Goal: Task Accomplishment & Management: Complete application form

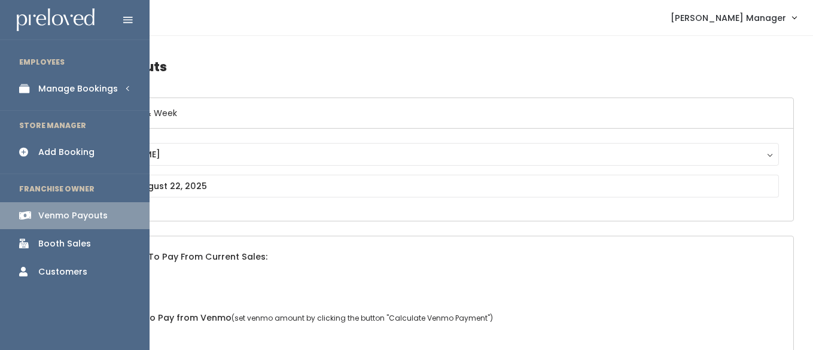
click at [54, 85] on div "Manage Bookings" at bounding box center [78, 89] width 80 height 13
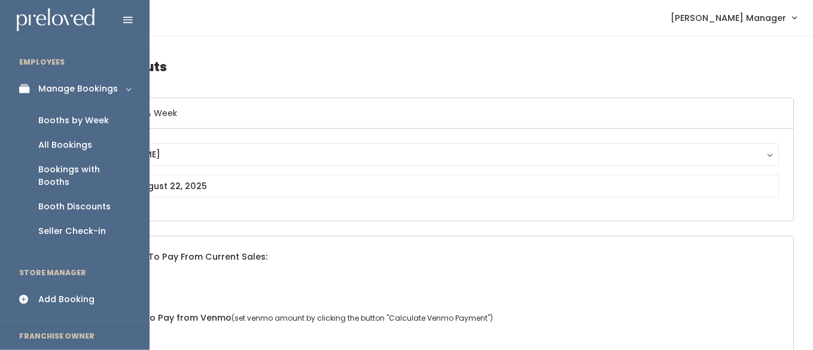
click at [58, 117] on div "Booths by Week" at bounding box center [73, 120] width 71 height 13
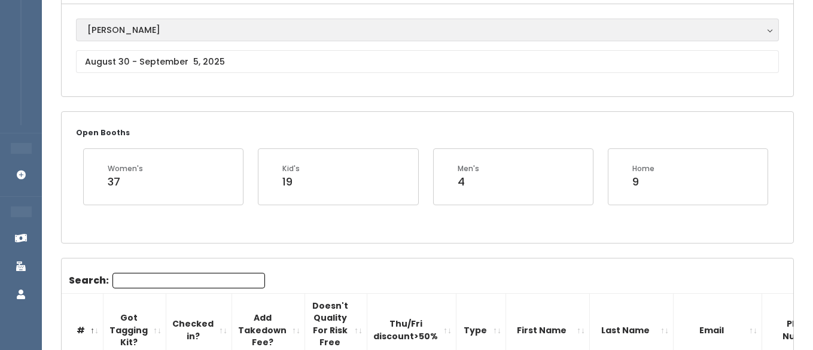
scroll to position [113, 0]
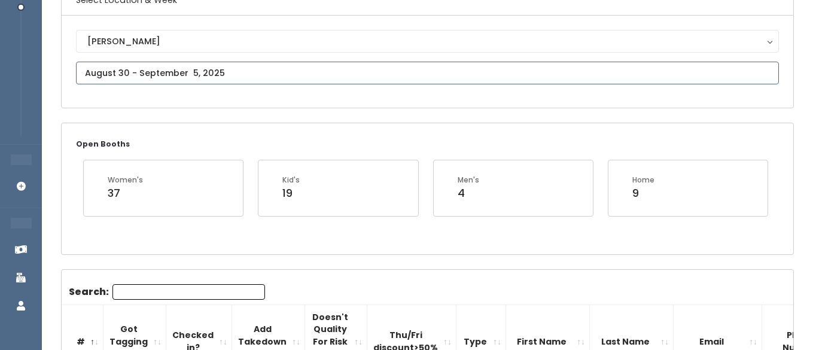
click at [153, 68] on input "text" at bounding box center [427, 73] width 703 height 23
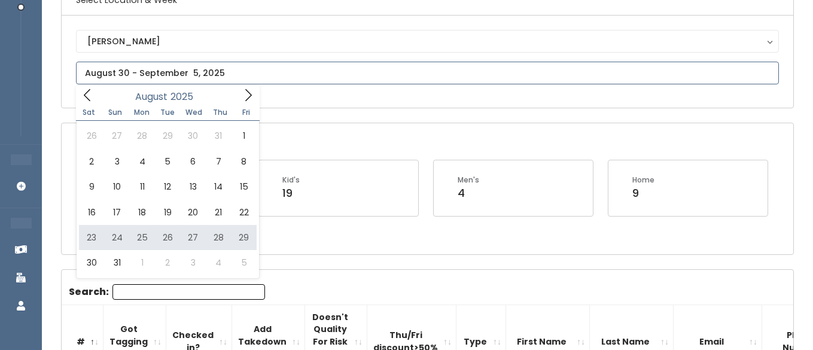
type input "August 23 to August 29"
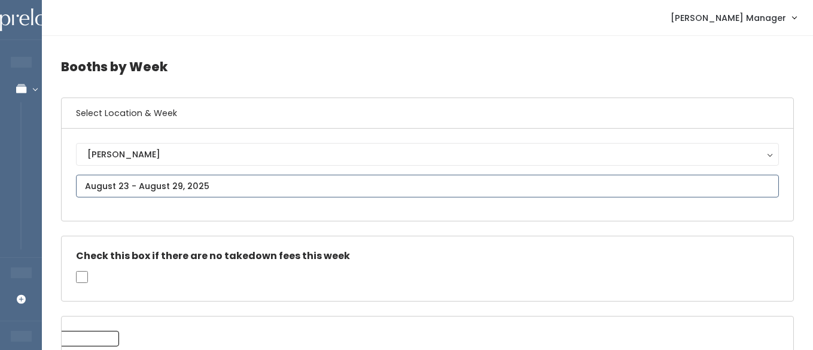
click at [188, 185] on input "text" at bounding box center [427, 186] width 703 height 23
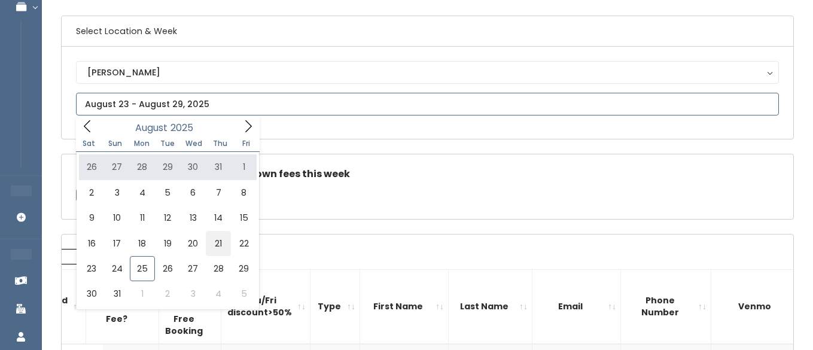
scroll to position [96, 0]
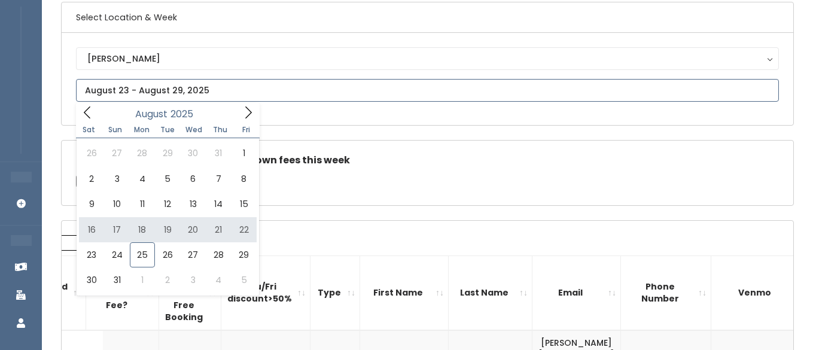
type input "August 16 to August 22"
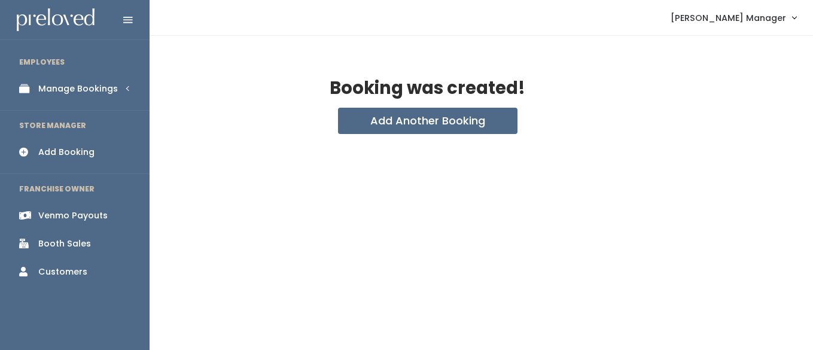
click at [38, 214] on div "Venmo Payouts" at bounding box center [72, 215] width 69 height 13
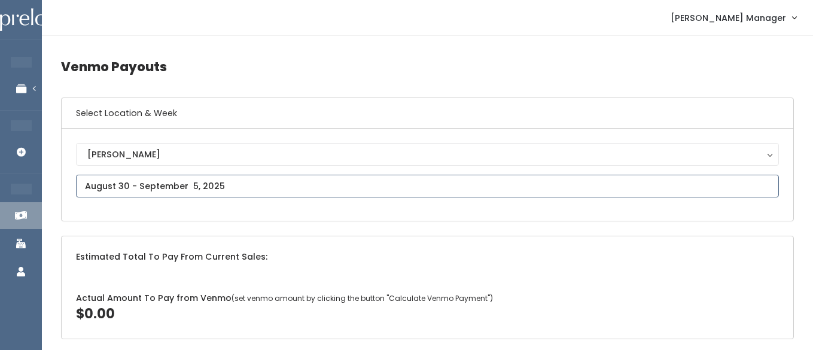
click at [114, 192] on input "text" at bounding box center [427, 186] width 703 height 23
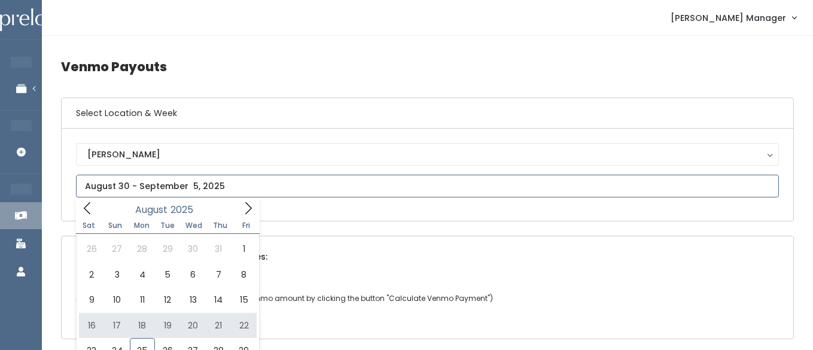
type input "[DATE] to [DATE]"
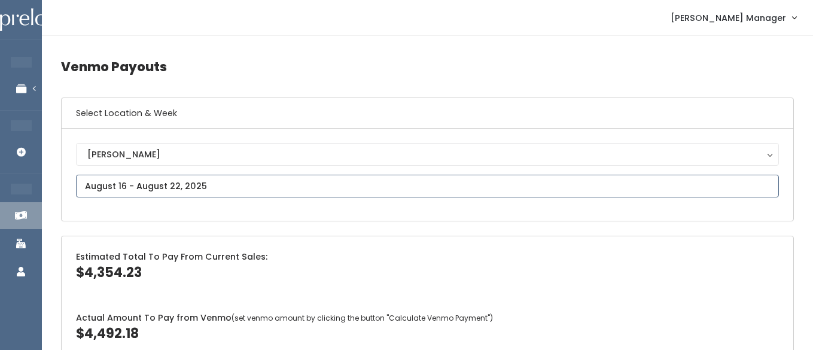
click at [202, 190] on input "text" at bounding box center [427, 186] width 703 height 23
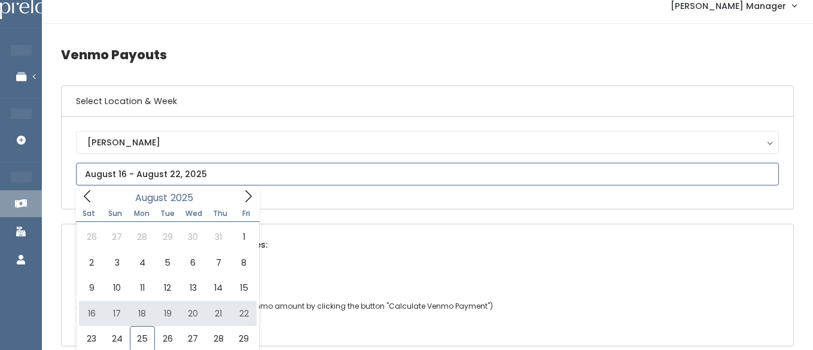
scroll to position [14, 0]
type input "August 16 to August 22"
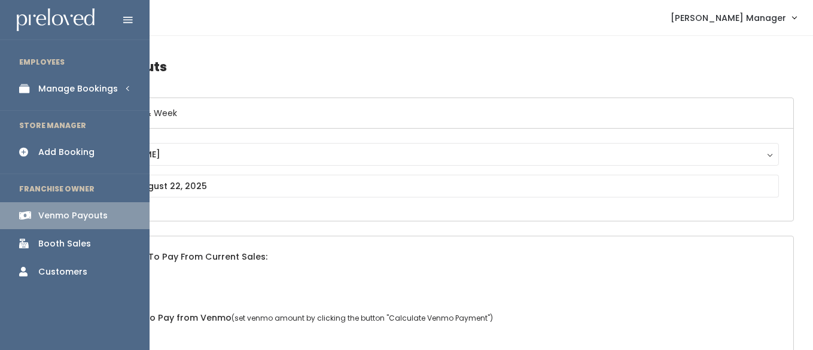
click at [61, 99] on link "Manage Bookings" at bounding box center [75, 88] width 150 height 27
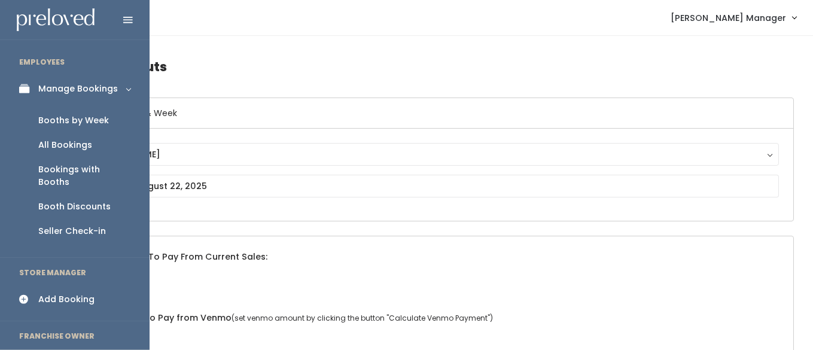
click at [63, 125] on div "Booths by Week" at bounding box center [73, 120] width 71 height 13
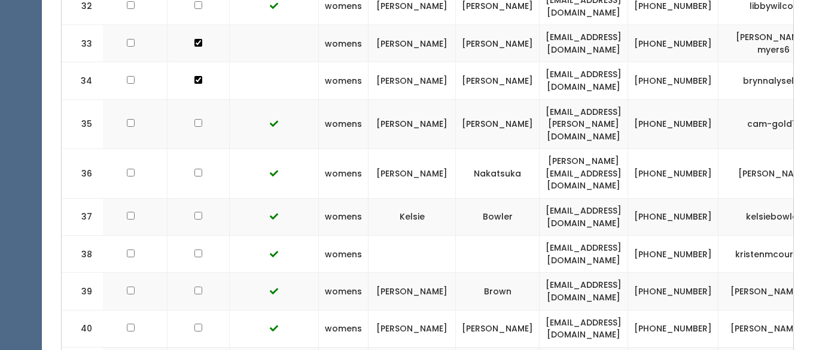
scroll to position [0, 147]
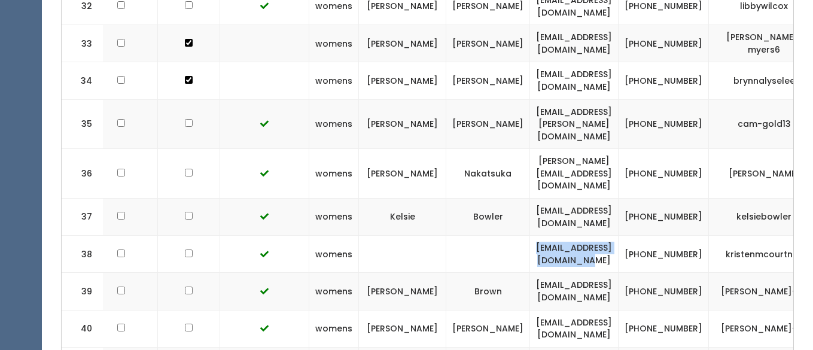
drag, startPoint x: 605, startPoint y: 205, endPoint x: 479, endPoint y: 203, distance: 126.3
click at [530, 236] on td "[EMAIL_ADDRESS][DOMAIN_NAME]" at bounding box center [574, 254] width 89 height 37
copy td "kristencourtney@gmail.com"
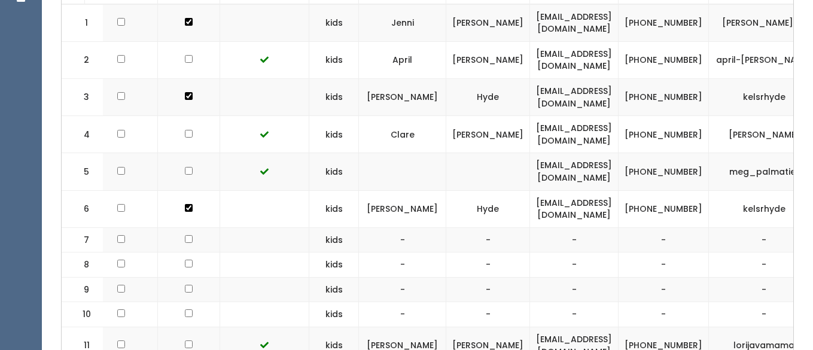
scroll to position [0, 0]
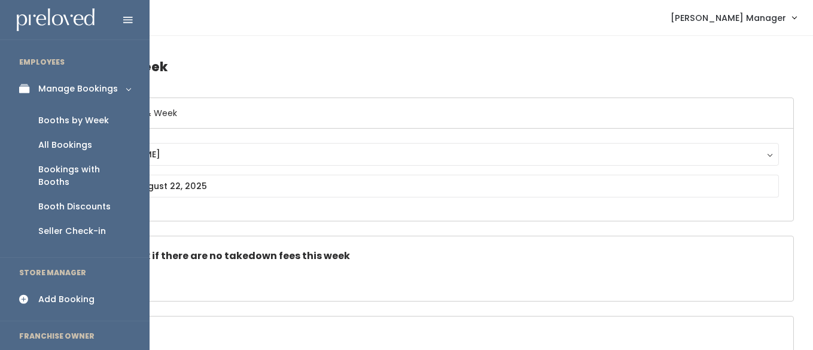
click at [63, 293] on div "Add Booking" at bounding box center [66, 299] width 56 height 13
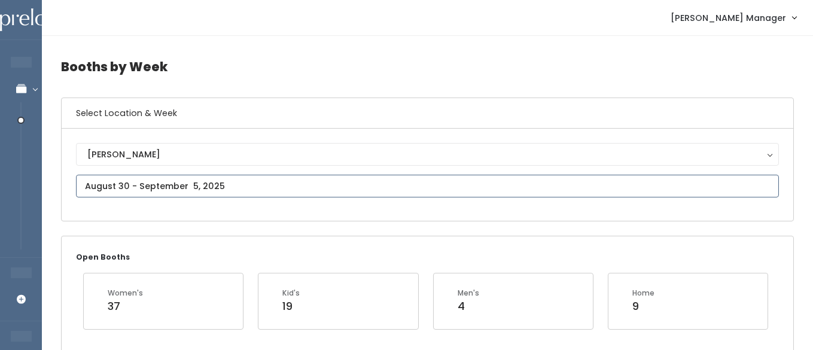
click at [145, 184] on input "text" at bounding box center [427, 186] width 703 height 23
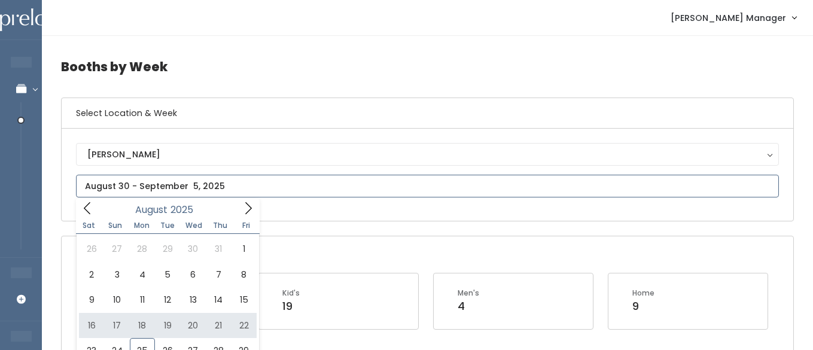
scroll to position [32, 0]
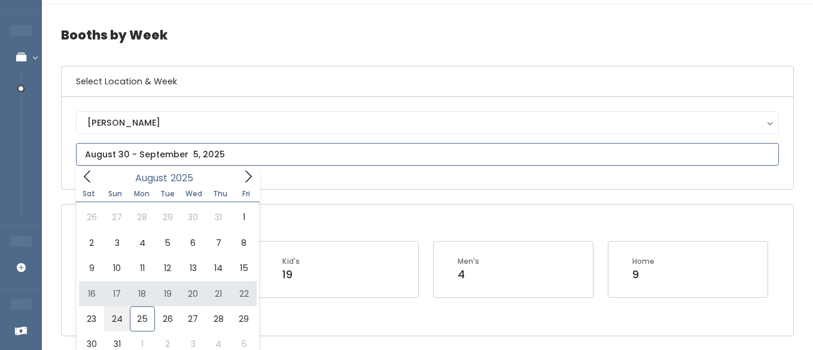
type input "August 23 to August 29"
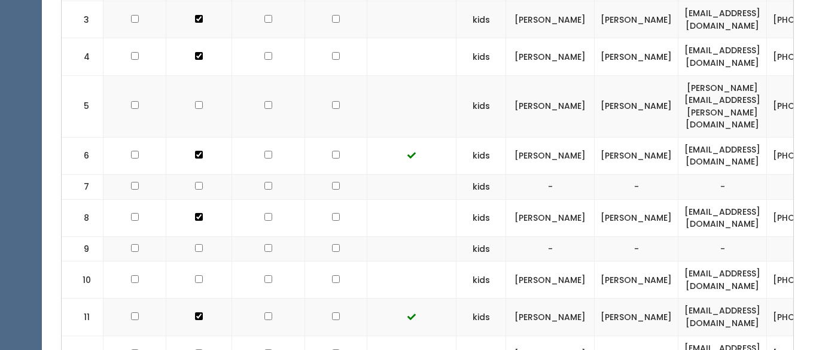
scroll to position [519, 0]
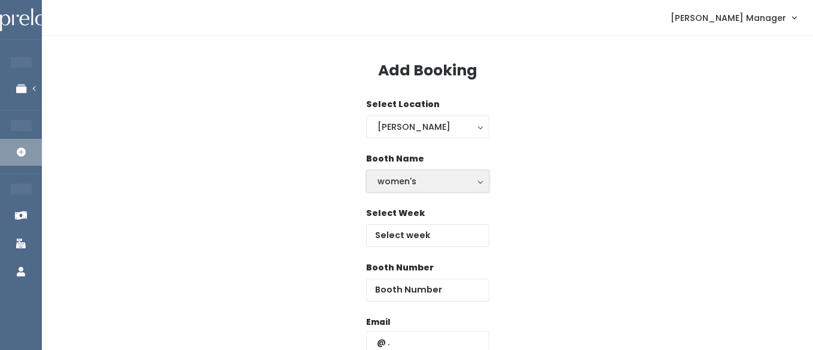
click at [417, 186] on div "women's" at bounding box center [428, 181] width 101 height 13
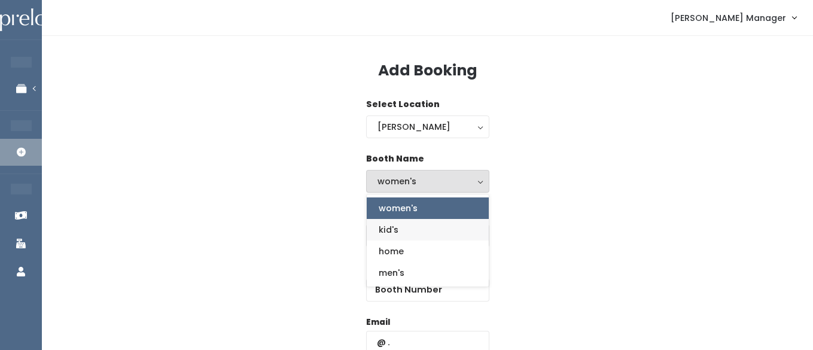
click at [395, 230] on span "kid's" at bounding box center [389, 229] width 20 height 13
select select "kids"
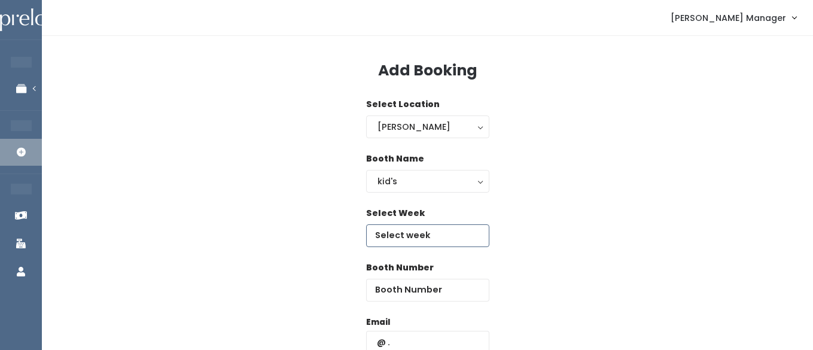
click at [418, 237] on input "text" at bounding box center [427, 235] width 123 height 23
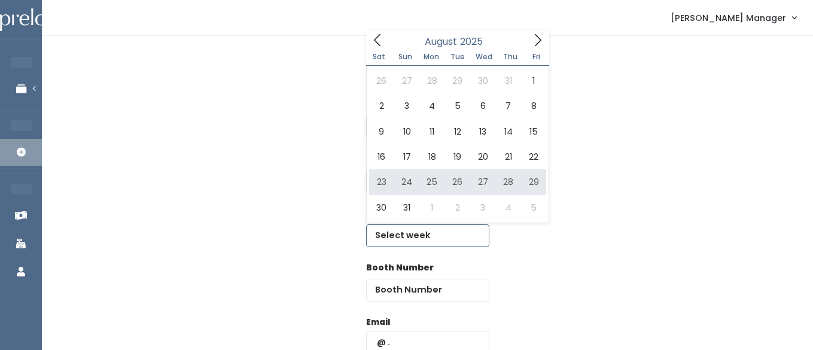
type input "August 23 to August 29"
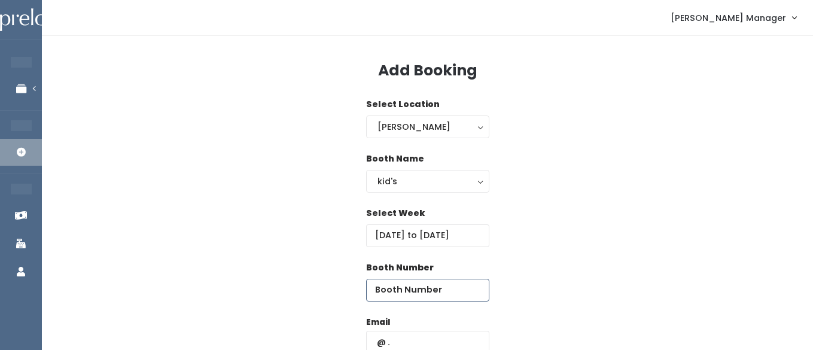
click at [442, 293] on input "number" at bounding box center [427, 290] width 123 height 23
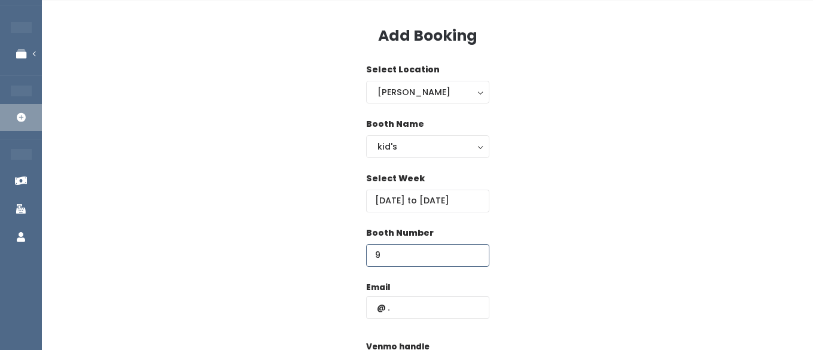
scroll to position [39, 0]
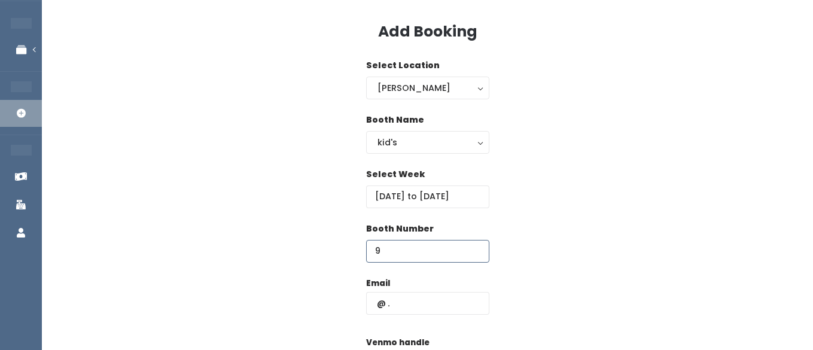
type input "9"
click at [415, 305] on input "text" at bounding box center [427, 303] width 123 height 23
type input "anne.kanzee81012@gmail.com"
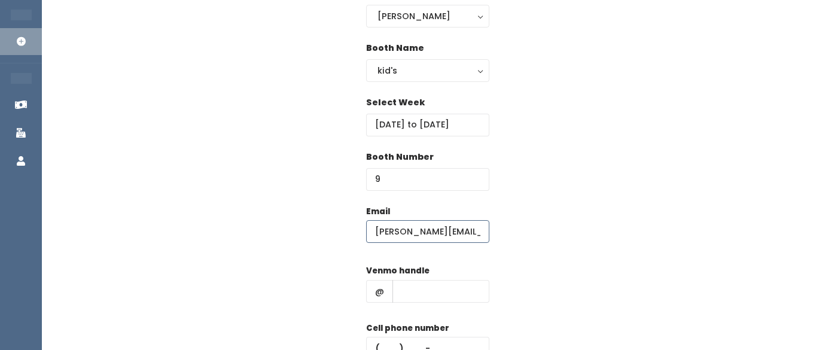
scroll to position [117, 0]
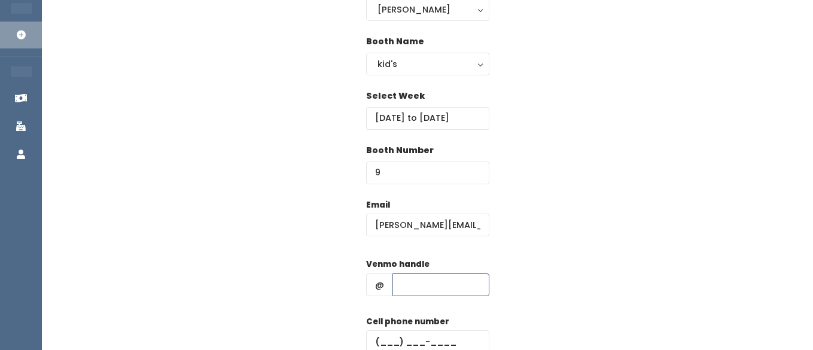
click at [401, 293] on input "text" at bounding box center [440, 284] width 97 height 23
type input "hhhh"
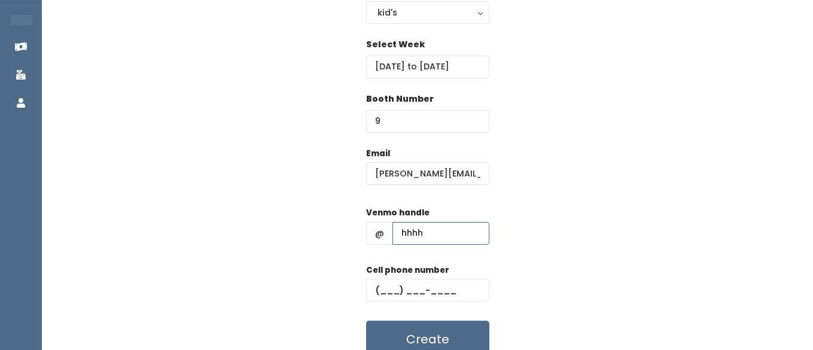
scroll to position [187, 0]
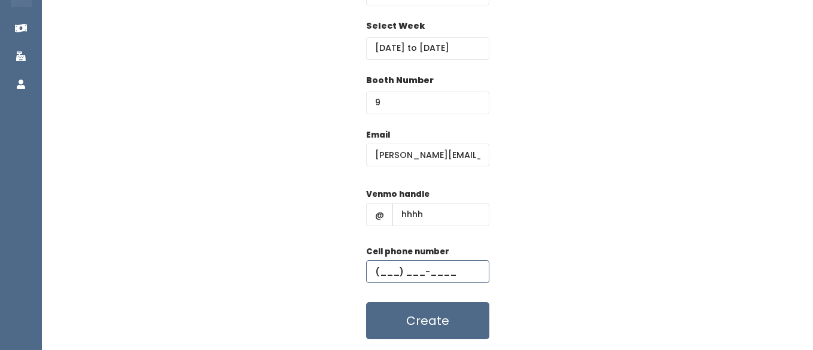
click at [400, 278] on input "text" at bounding box center [427, 271] width 123 height 23
type input "[PHONE_NUMBER]"
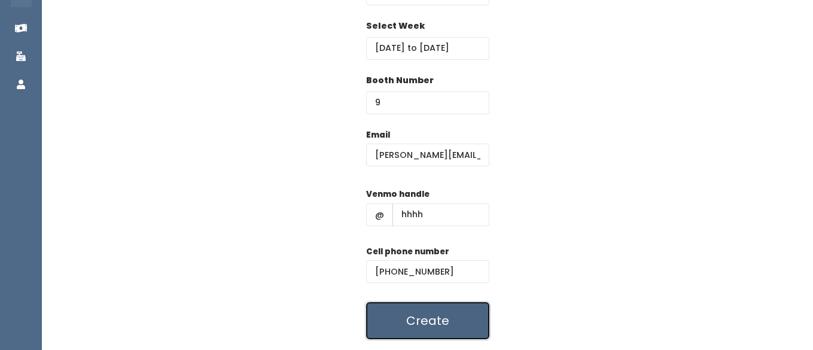
click at [428, 319] on button "Create" at bounding box center [427, 320] width 123 height 37
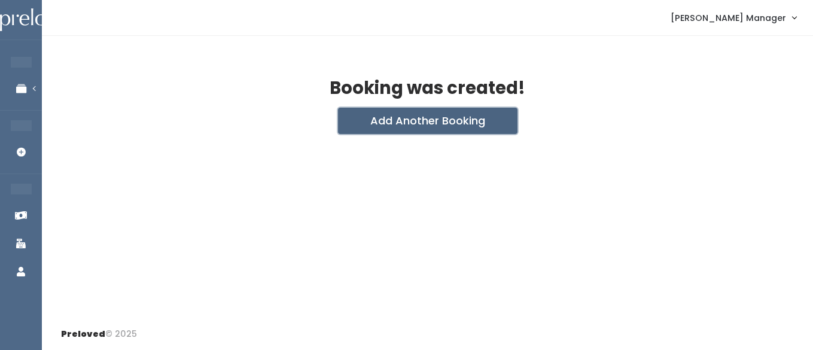
click at [410, 124] on button "Add Another Booking" at bounding box center [427, 121] width 179 height 26
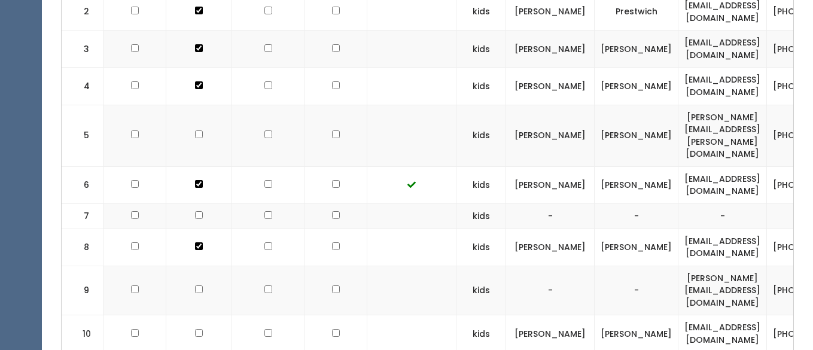
scroll to position [503, 0]
